Goal: Transaction & Acquisition: Purchase product/service

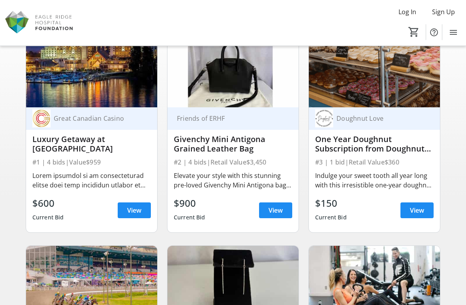
scroll to position [60, 0]
click at [278, 208] on span "View" at bounding box center [275, 210] width 14 height 9
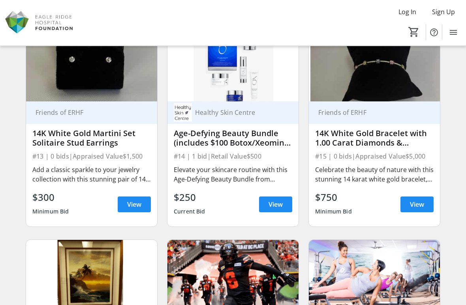
scroll to position [916, 0]
click at [252, 162] on div "Healthy Skin Centre Age-Defying Beauty Bundle (includes $100 Botox/Xeomin gift …" at bounding box center [232, 163] width 131 height 125
click at [282, 201] on span "View" at bounding box center [275, 204] width 14 height 9
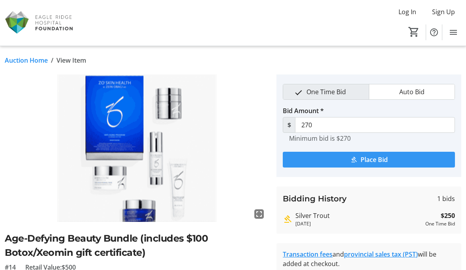
click at [373, 161] on span "Place Bid" at bounding box center [373, 159] width 27 height 9
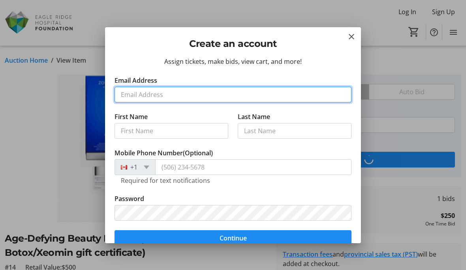
click at [154, 95] on input "Email Address" at bounding box center [232, 95] width 237 height 16
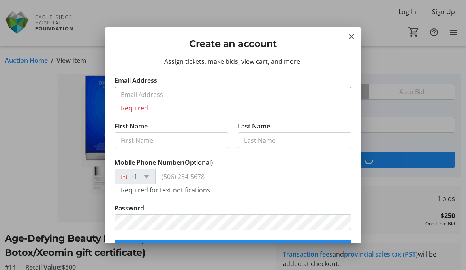
type input "[PERSON_NAME]"
type input "[PHONE_NUMBER]"
type input "[EMAIL_ADDRESS][DOMAIN_NAME]"
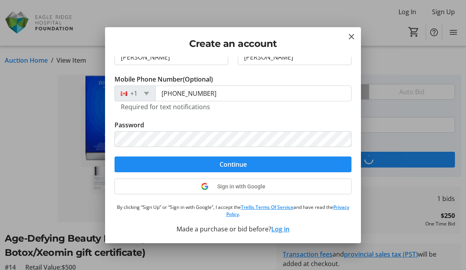
scroll to position [74, 0]
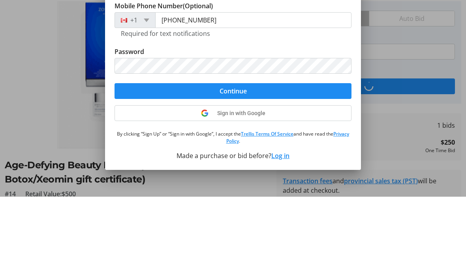
click at [231, 160] on span "Continue" at bounding box center [233, 164] width 27 height 9
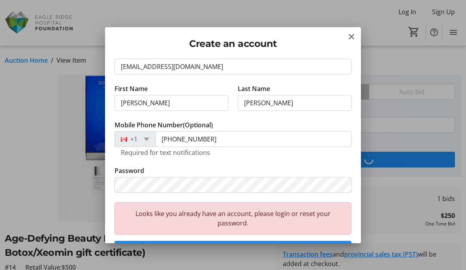
click at [348, 39] on mat-icon "Close" at bounding box center [351, 36] width 9 height 9
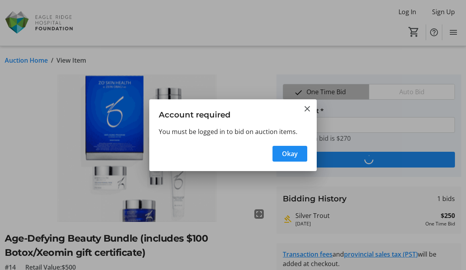
click at [297, 152] on span "Okay" at bounding box center [290, 153] width 16 height 9
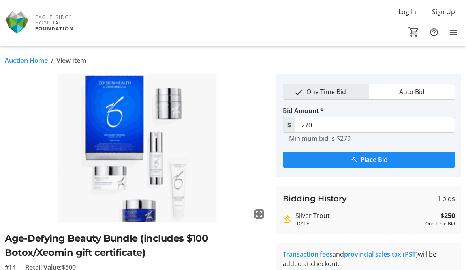
click at [380, 162] on span "Place Bid" at bounding box center [373, 159] width 27 height 9
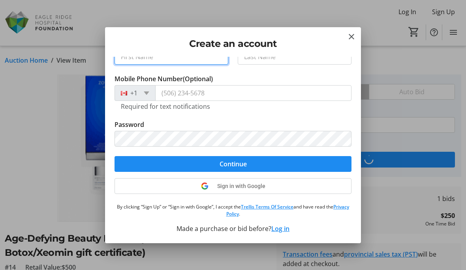
scroll to position [74, 0]
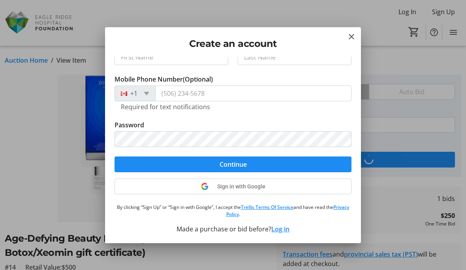
click at [281, 231] on div "Assign tickets, make bids, view cart, and more! Email Address First Name Last N…" at bounding box center [233, 150] width 256 height 186
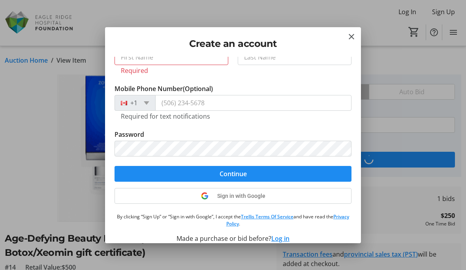
click at [283, 240] on button "Log in" at bounding box center [280, 238] width 18 height 9
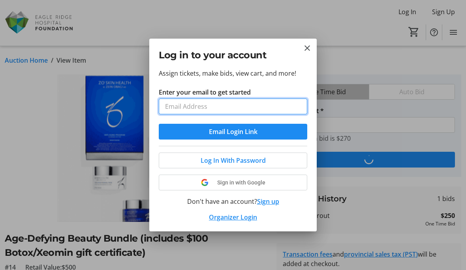
click at [202, 109] on input "Enter your email to get started" at bounding box center [233, 107] width 148 height 16
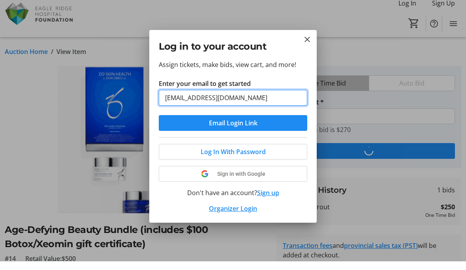
type input "[EMAIL_ADDRESS][DOMAIN_NAME]"
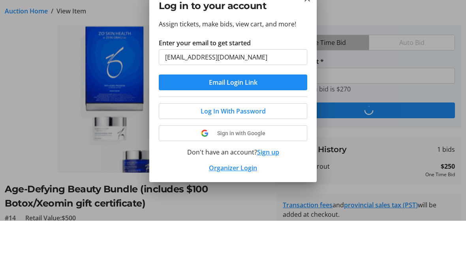
click at [242, 156] on span "Log In With Password" at bounding box center [233, 160] width 65 height 9
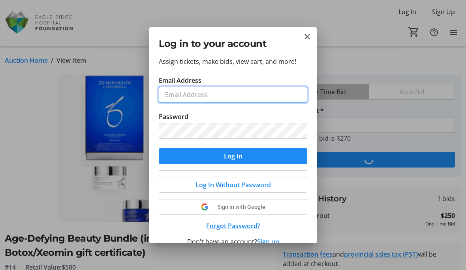
click at [189, 98] on input "Email Address" at bounding box center [233, 95] width 148 height 16
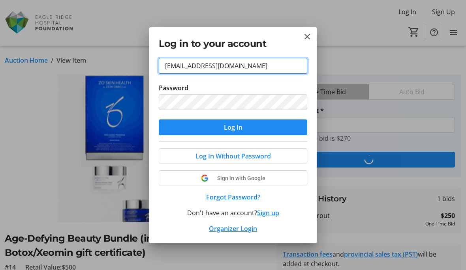
scroll to position [28, 0]
type input "[EMAIL_ADDRESS][DOMAIN_NAME]"
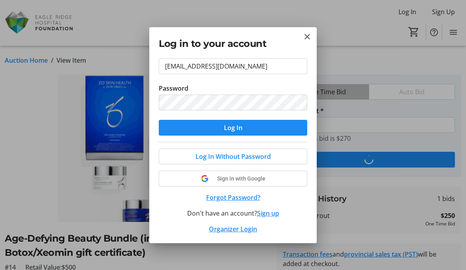
click at [243, 127] on span "submit" at bounding box center [233, 127] width 148 height 19
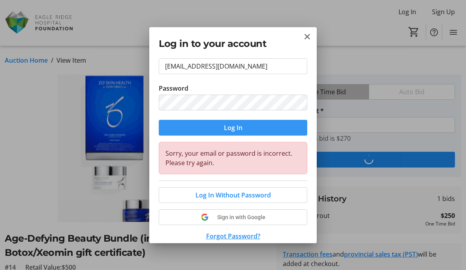
click at [233, 129] on span "Log In" at bounding box center [233, 127] width 19 height 9
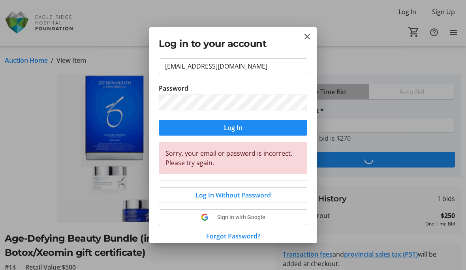
click at [238, 239] on button "Forgot Password?" at bounding box center [233, 236] width 148 height 9
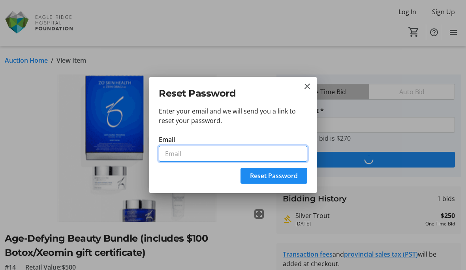
click at [184, 156] on input "Email" at bounding box center [233, 154] width 148 height 16
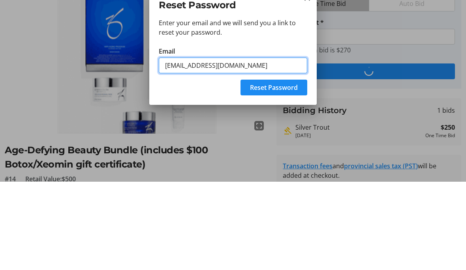
type input "[EMAIL_ADDRESS][DOMAIN_NAME]"
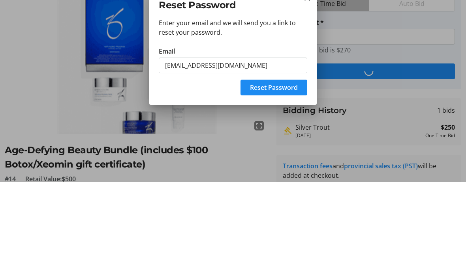
click at [281, 171] on span "Reset Password" at bounding box center [274, 175] width 48 height 9
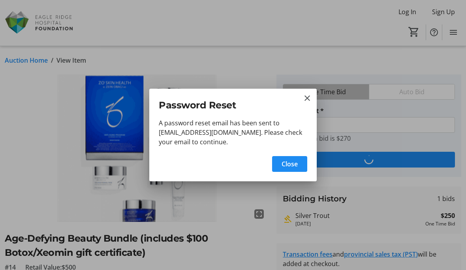
click at [296, 165] on span "Close" at bounding box center [289, 163] width 16 height 9
